Goal: Navigation & Orientation: Find specific page/section

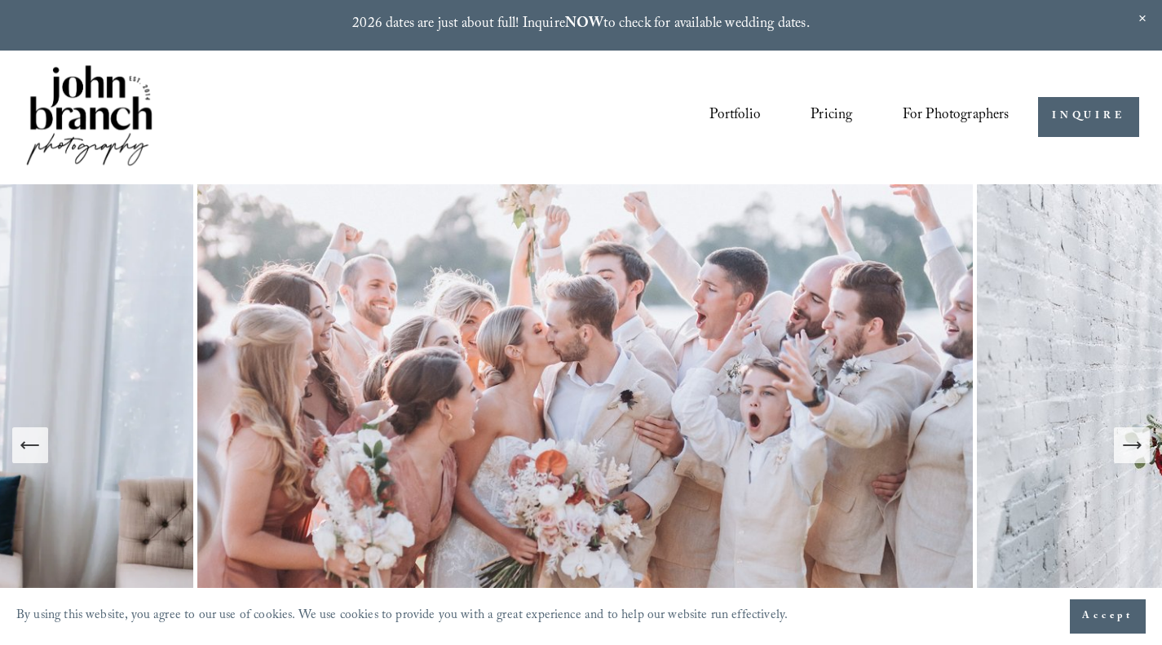
click at [724, 116] on link "Portfolio" at bounding box center [734, 117] width 51 height 31
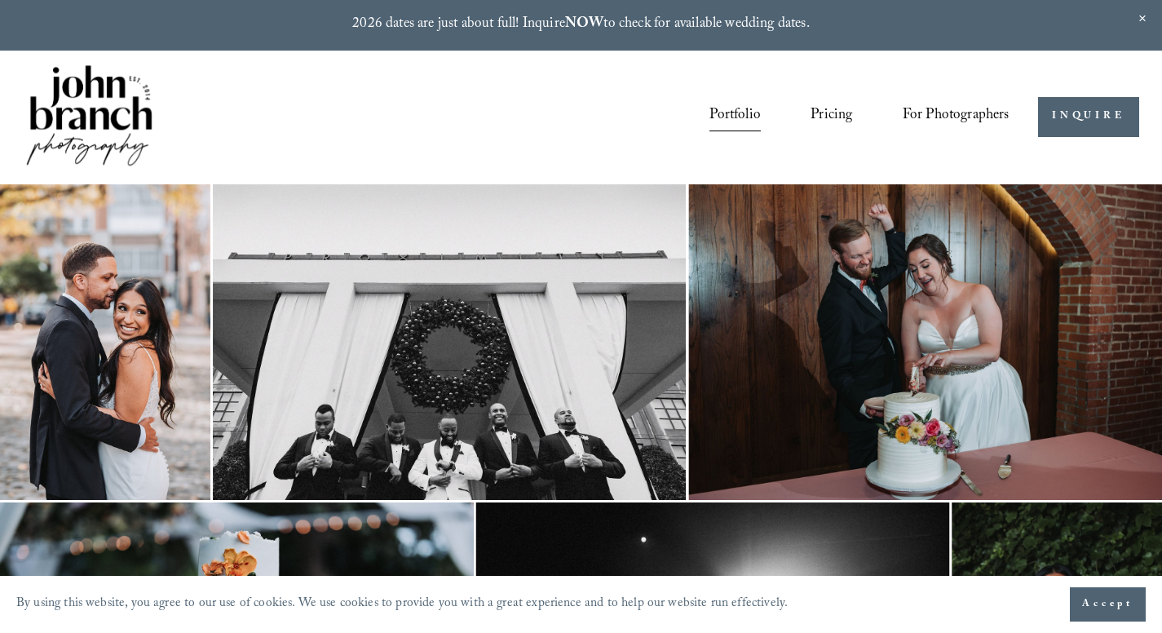
click at [88, 117] on img at bounding box center [90, 117] width 132 height 110
